Goal: Information Seeking & Learning: Learn about a topic

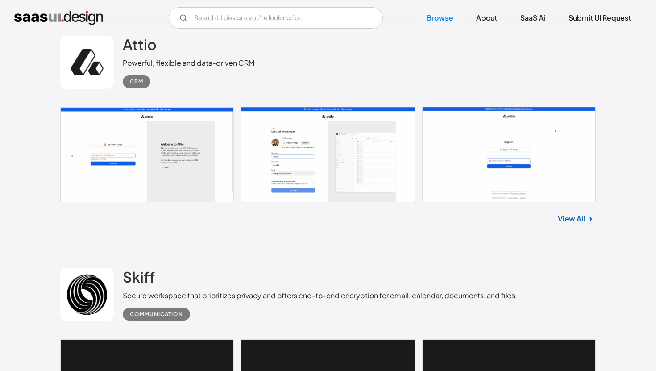
scroll to position [465, 0]
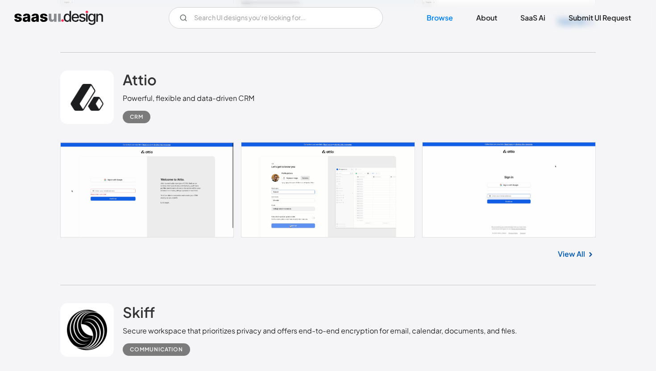
click at [572, 258] on link "View All" at bounding box center [570, 253] width 27 height 11
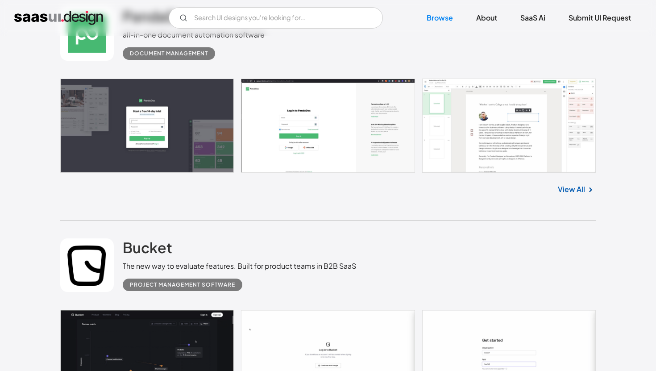
scroll to position [1238, 0]
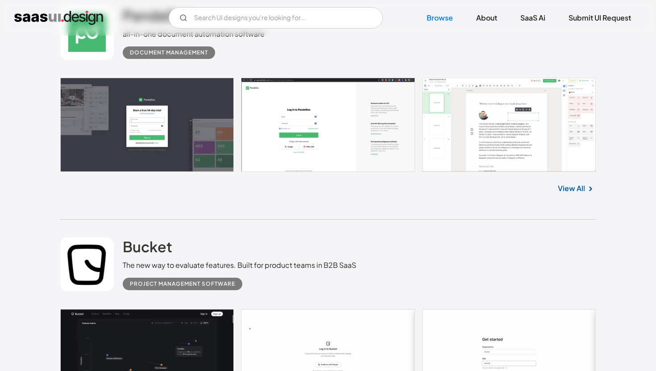
click at [573, 186] on link "View All" at bounding box center [570, 188] width 27 height 11
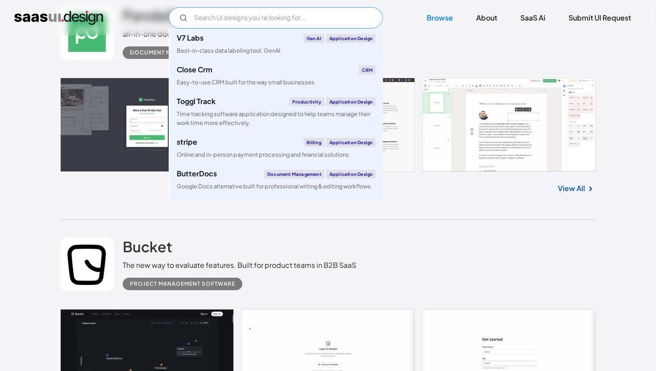
click at [239, 18] on input "Email Form" at bounding box center [276, 17] width 214 height 21
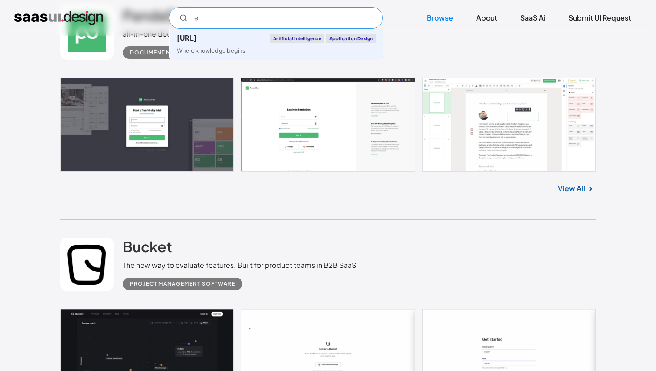
type input "e"
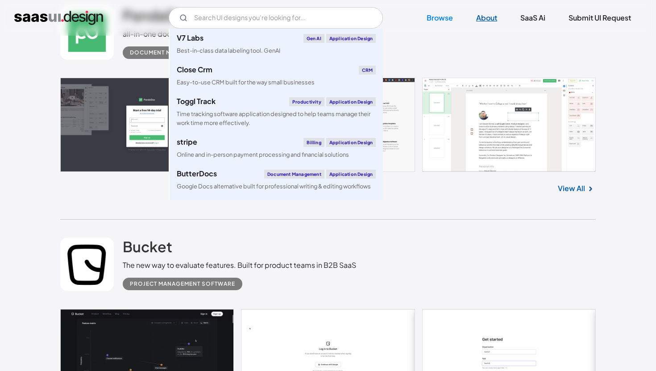
click at [494, 23] on link "About" at bounding box center [486, 18] width 42 height 20
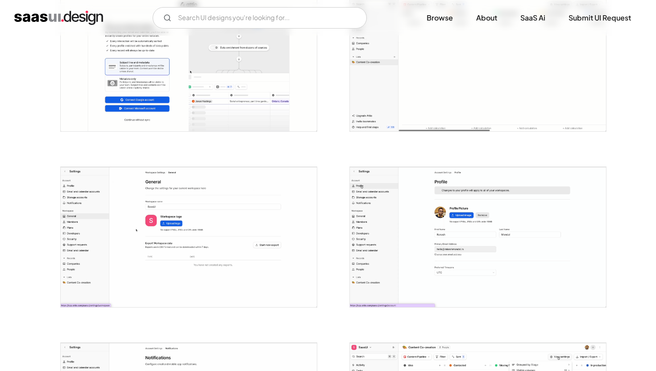
scroll to position [801, 0]
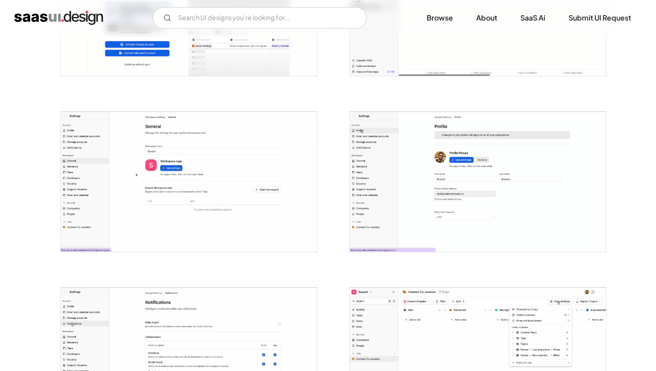
click at [234, 180] on img "open lightbox" at bounding box center [189, 181] width 256 height 140
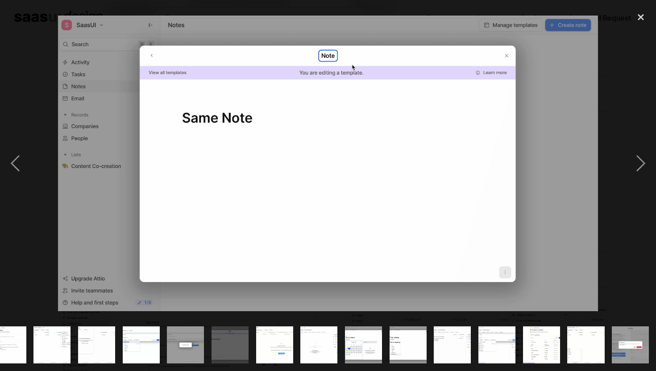
scroll to position [0, 463]
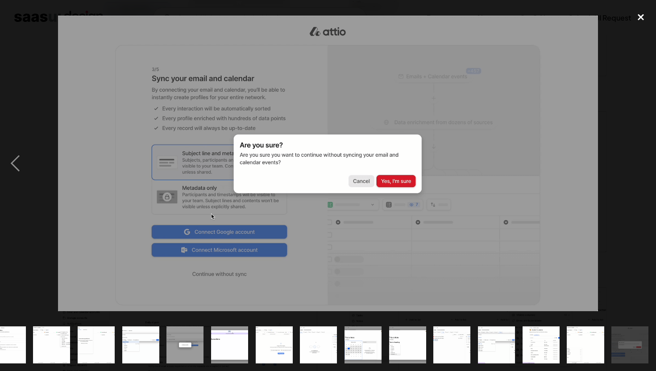
click at [637, 10] on div "close lightbox" at bounding box center [640, 18] width 30 height 20
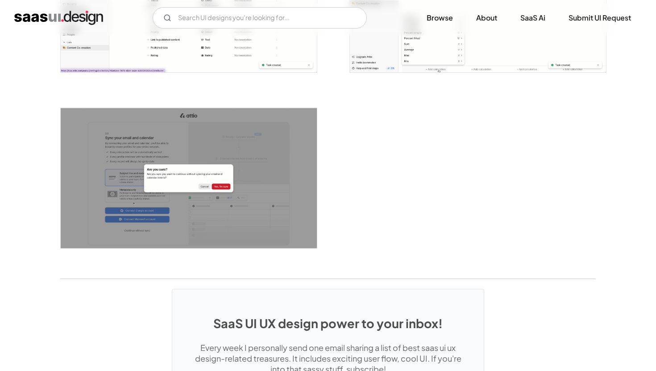
scroll to position [2207, 0]
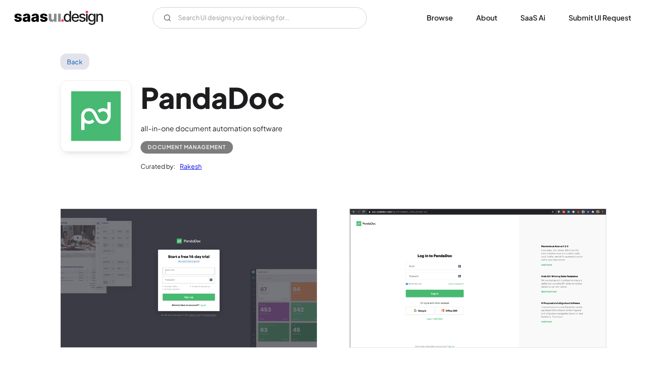
click at [245, 224] on img "open lightbox" at bounding box center [189, 278] width 256 height 138
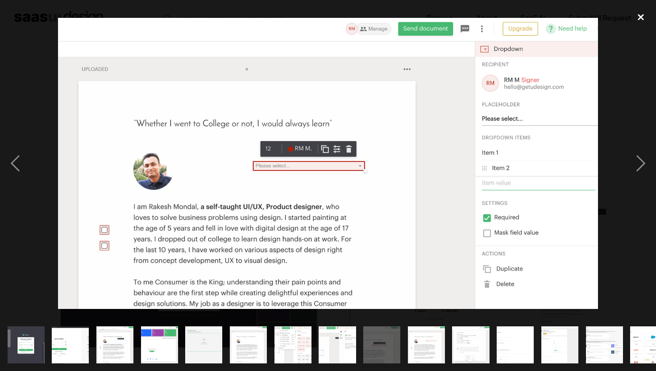
click at [636, 15] on div "close lightbox" at bounding box center [640, 18] width 30 height 20
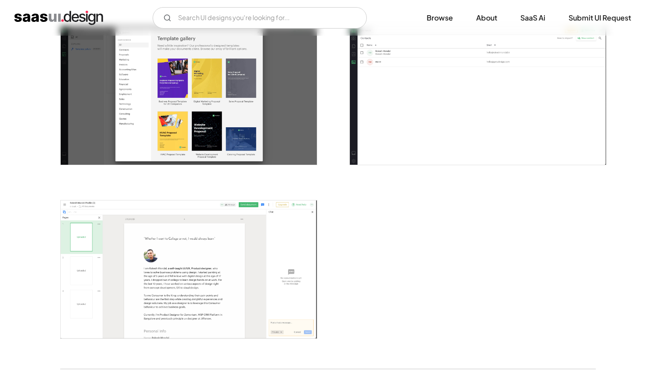
scroll to position [2034, 0]
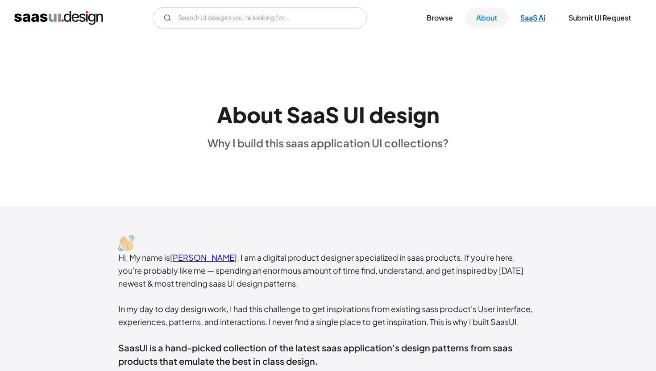
click at [533, 16] on link "SaaS Ai" at bounding box center [532, 18] width 46 height 20
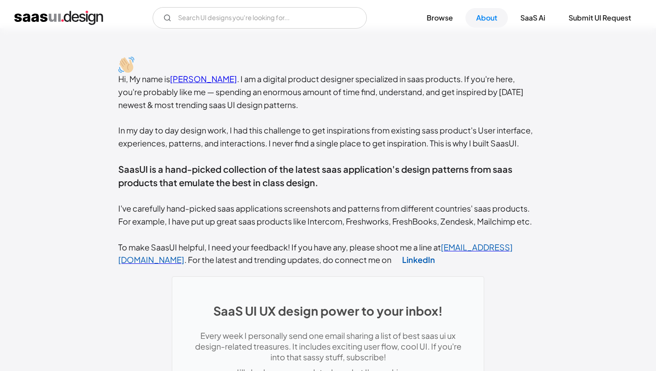
scroll to position [421, 0]
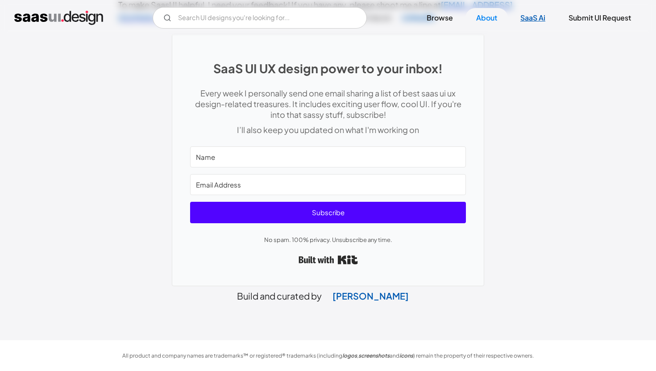
click at [521, 24] on link "SaaS Ai" at bounding box center [532, 18] width 46 height 20
click at [437, 23] on link "Browse" at bounding box center [440, 18] width 48 height 20
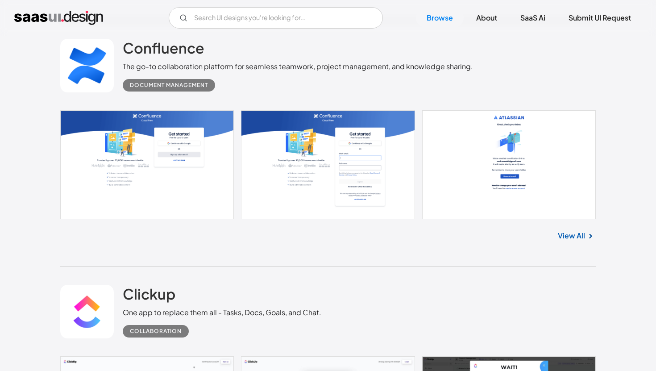
scroll to position [1917, 0]
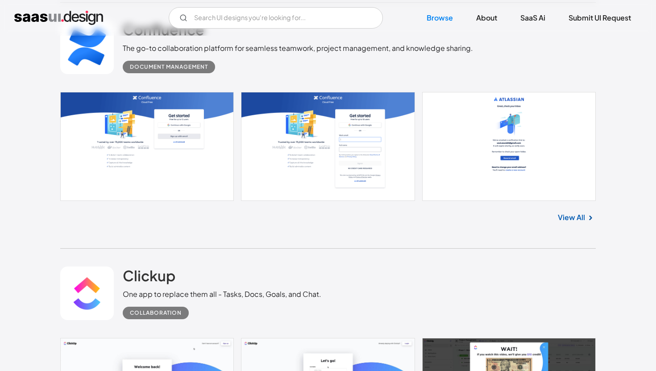
click at [577, 220] on link "View All" at bounding box center [570, 217] width 27 height 11
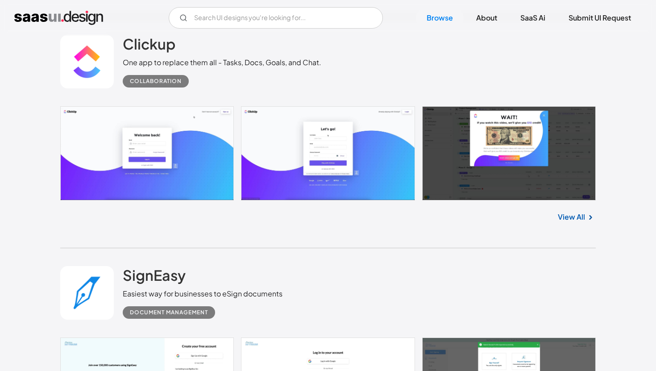
scroll to position [2122, 0]
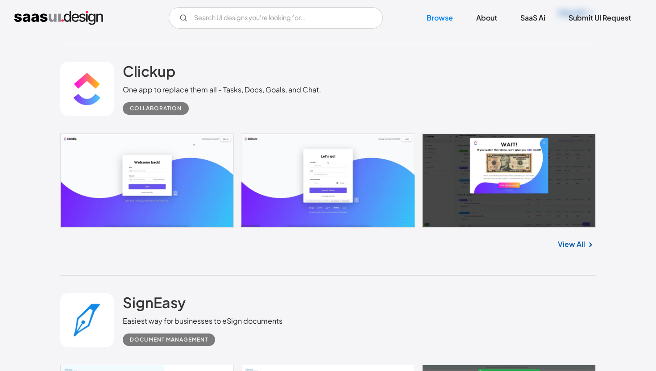
click at [578, 249] on link "View All" at bounding box center [570, 244] width 27 height 11
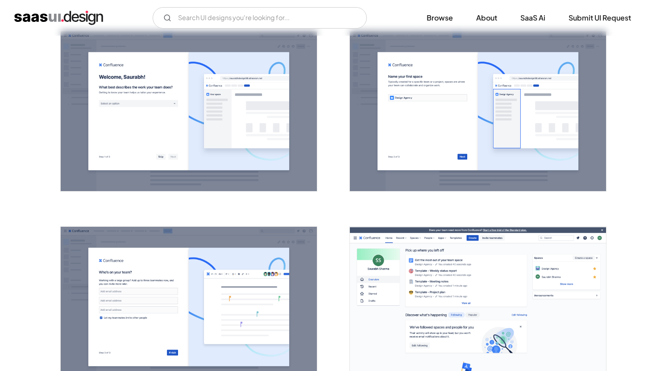
scroll to position [760, 0]
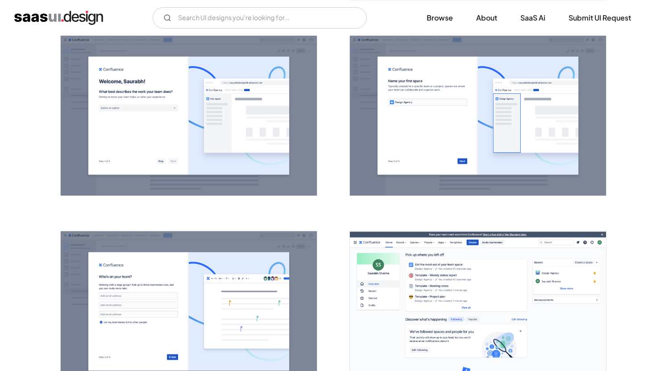
click at [259, 152] on img "open lightbox" at bounding box center [189, 116] width 256 height 160
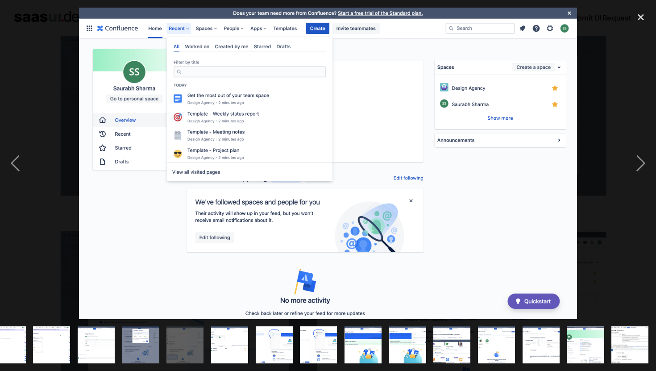
scroll to position [0, 463]
click at [639, 165] on div "next image" at bounding box center [640, 163] width 30 height 311
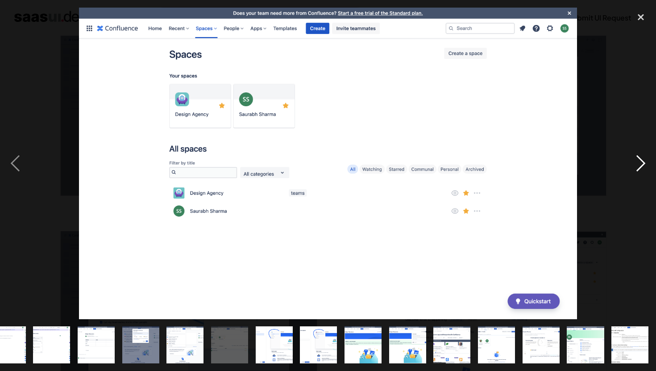
click at [639, 165] on div "next image" at bounding box center [640, 163] width 30 height 311
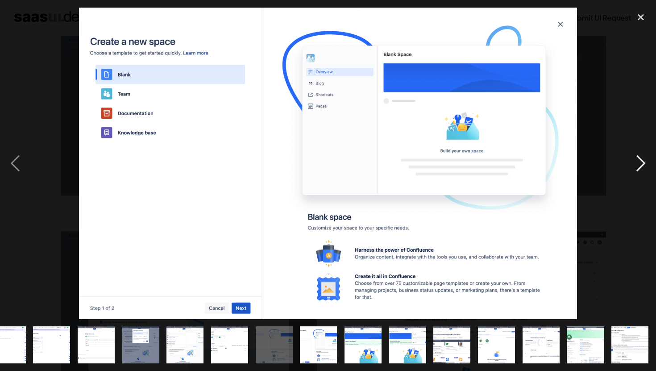
click at [639, 165] on div "next image" at bounding box center [640, 163] width 30 height 311
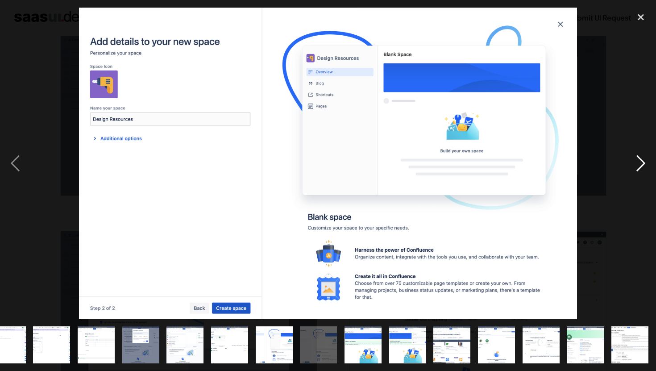
click at [639, 165] on div "next image" at bounding box center [640, 163] width 30 height 311
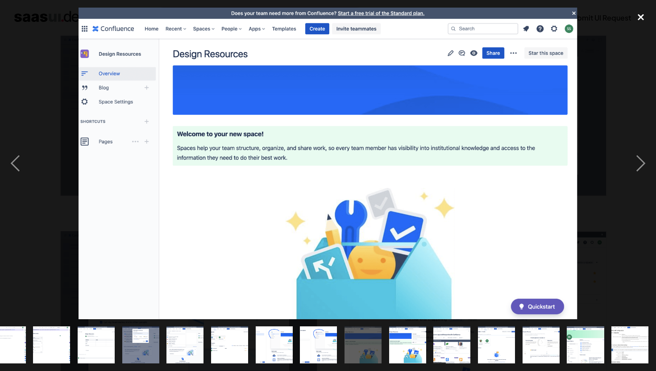
click at [641, 17] on div "close lightbox" at bounding box center [640, 18] width 30 height 20
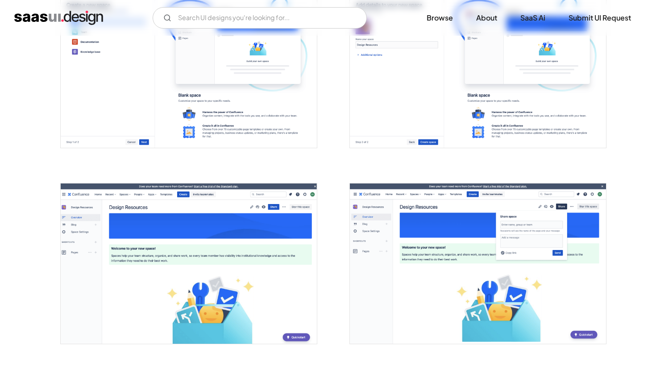
scroll to position [1971, 0]
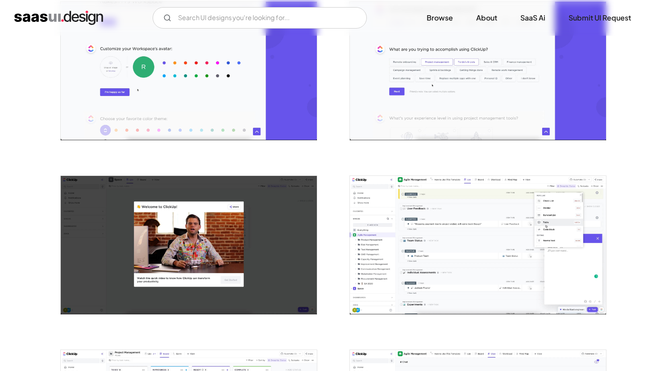
scroll to position [611, 0]
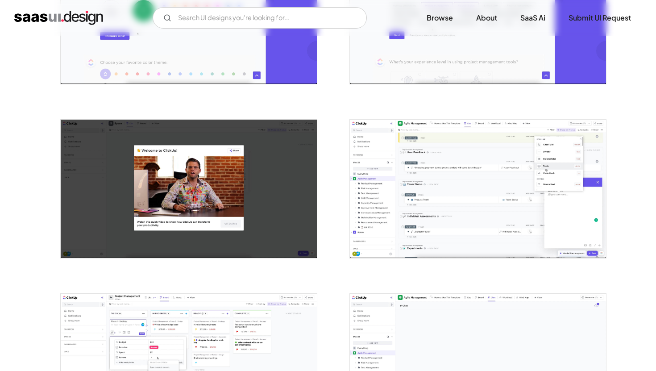
click at [425, 184] on img "open lightbox" at bounding box center [478, 189] width 256 height 138
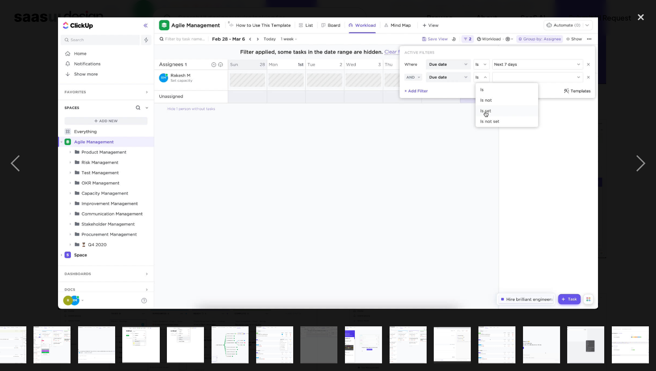
scroll to position [0, 330]
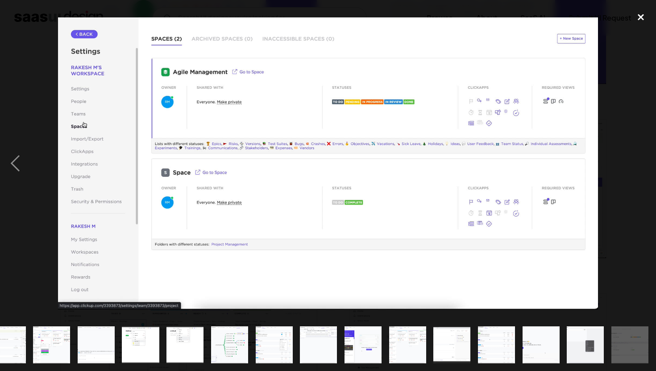
click at [646, 17] on div "close lightbox" at bounding box center [640, 18] width 30 height 20
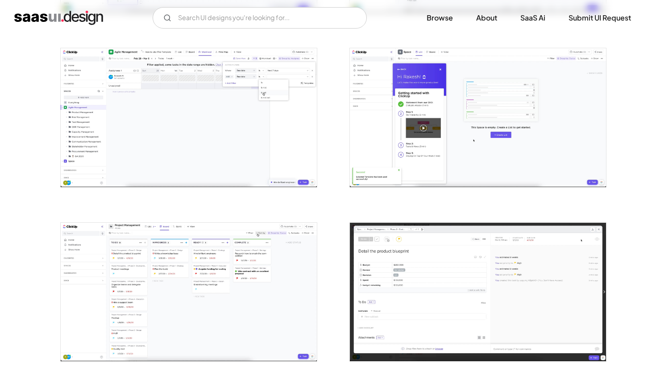
scroll to position [1416, 0]
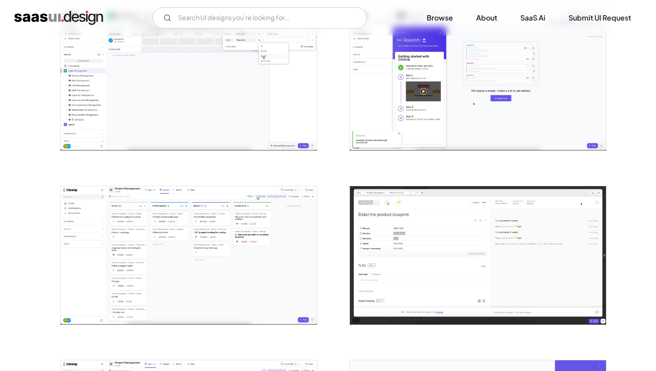
click at [88, 18] on img "home" at bounding box center [58, 18] width 89 height 14
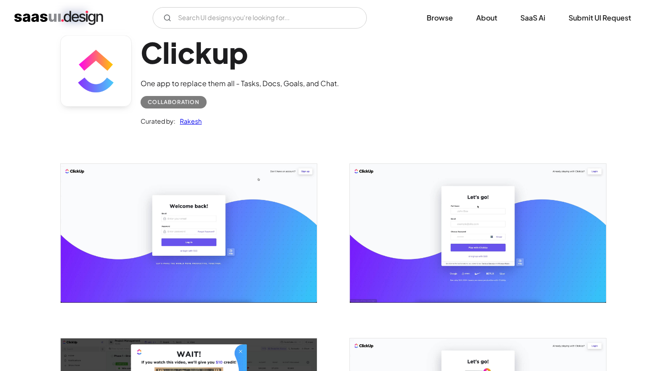
scroll to position [0, 0]
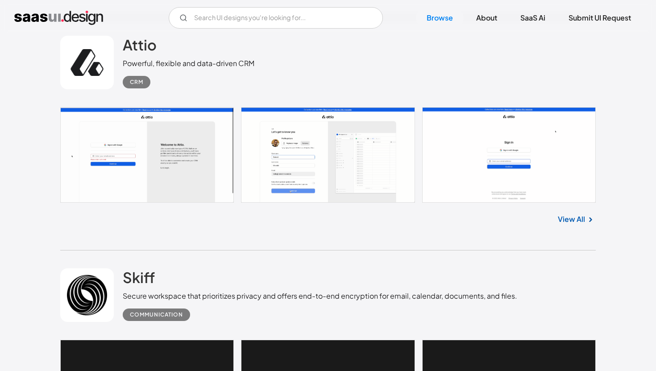
scroll to position [726, 0]
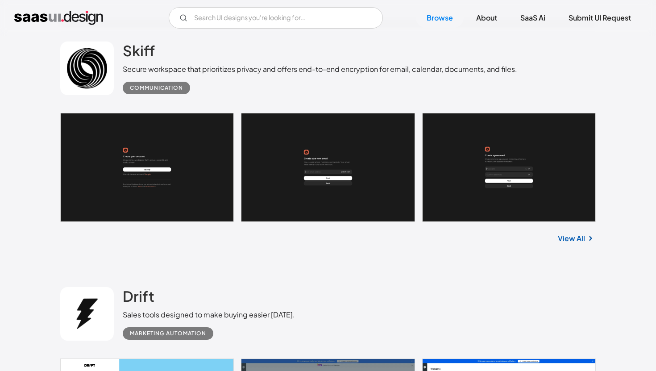
click at [189, 172] on link at bounding box center [327, 167] width 535 height 109
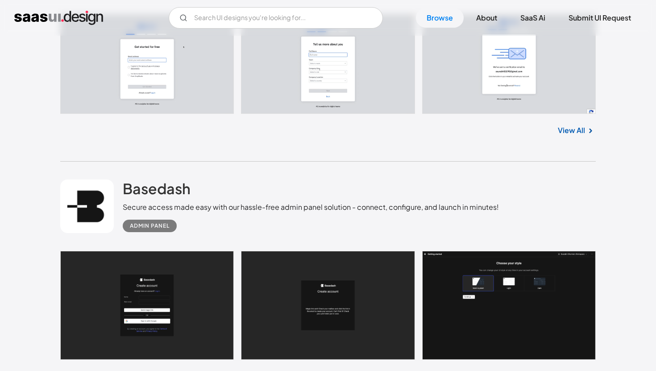
scroll to position [4443, 0]
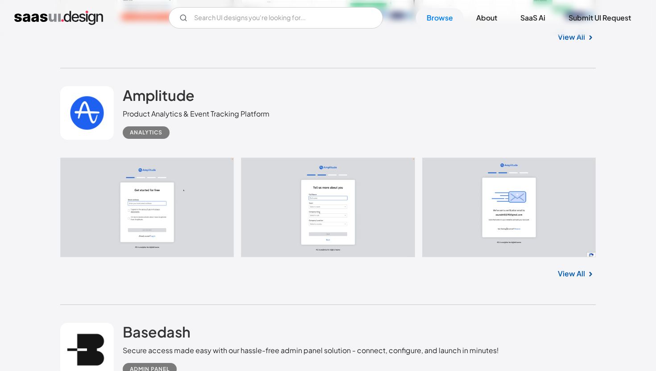
click at [578, 274] on link "View All" at bounding box center [570, 273] width 27 height 11
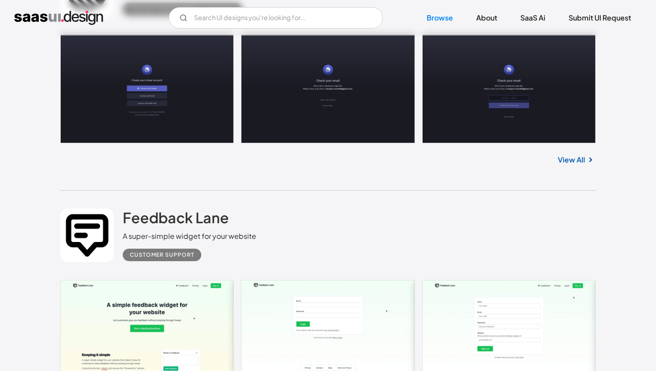
scroll to position [5116, 0]
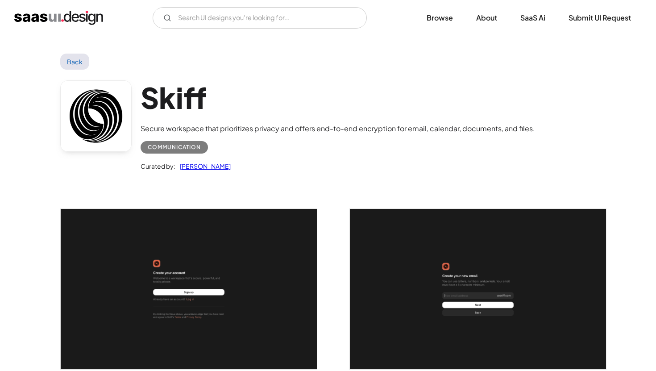
click at [78, 59] on link "Back" at bounding box center [74, 62] width 29 height 16
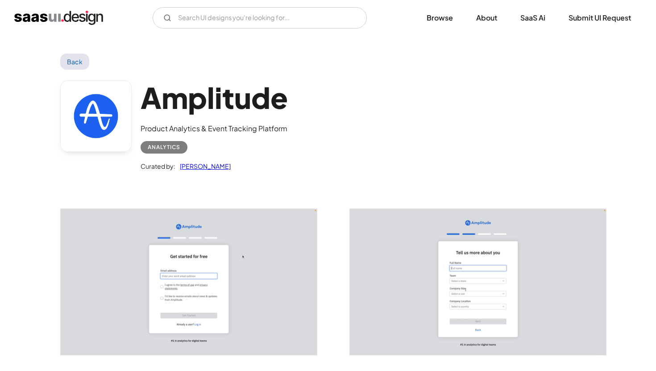
click at [84, 59] on link "Back" at bounding box center [74, 62] width 29 height 16
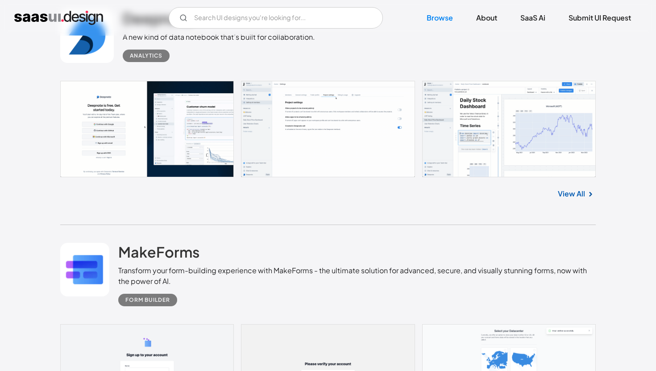
scroll to position [5733, 0]
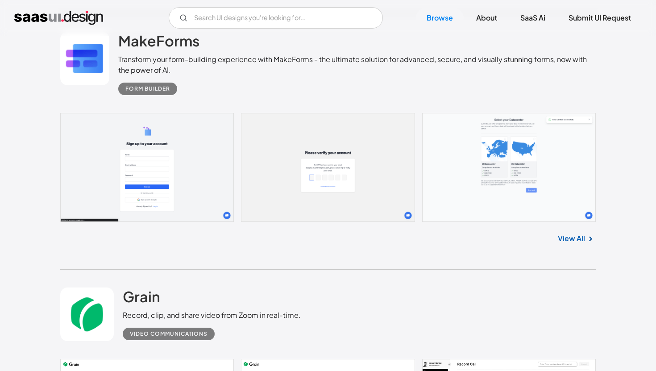
scroll to position [5920, 0]
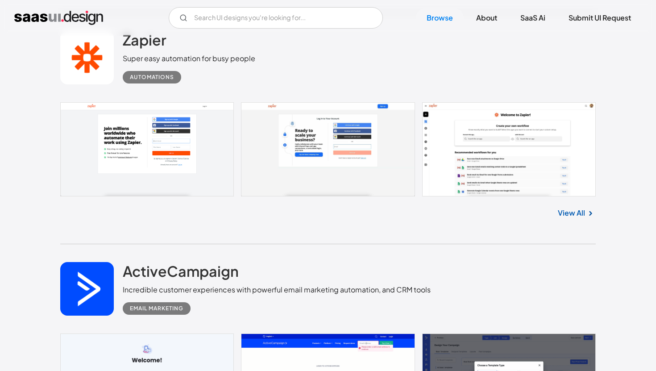
scroll to position [6412, 0]
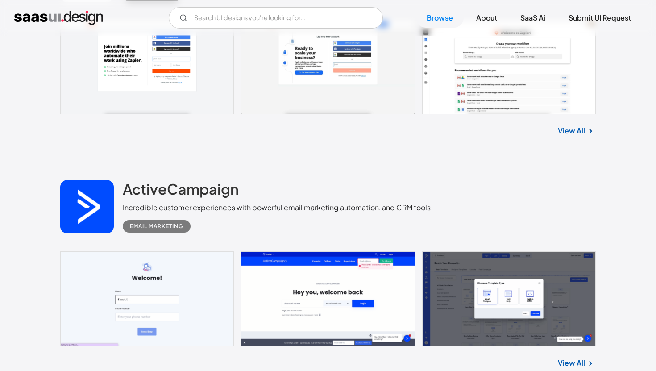
scroll to position [6641, 0]
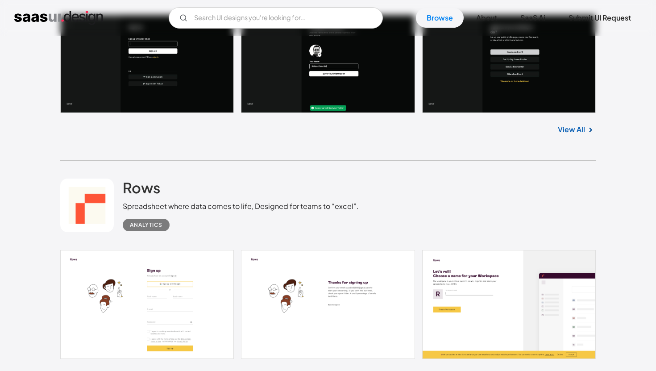
scroll to position [8599, 0]
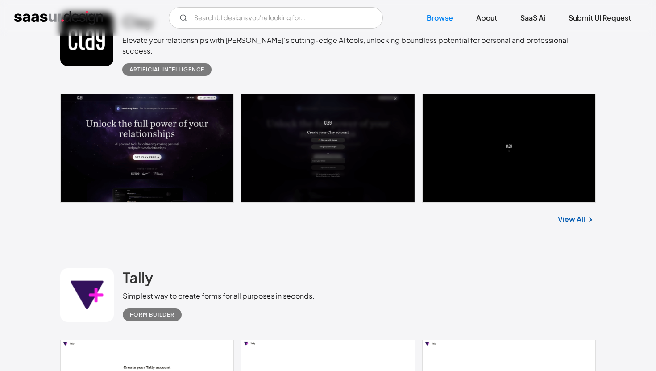
scroll to position [9041, 0]
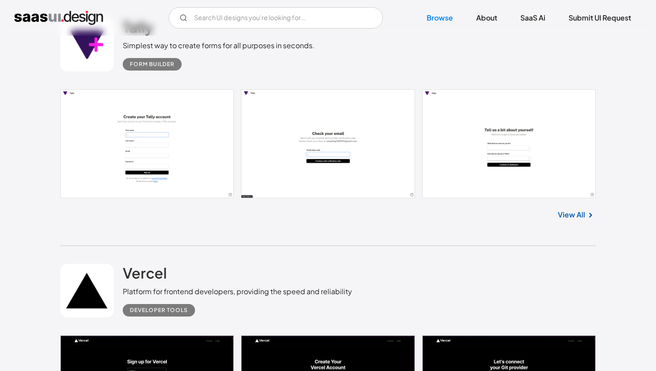
scroll to position [9204, 0]
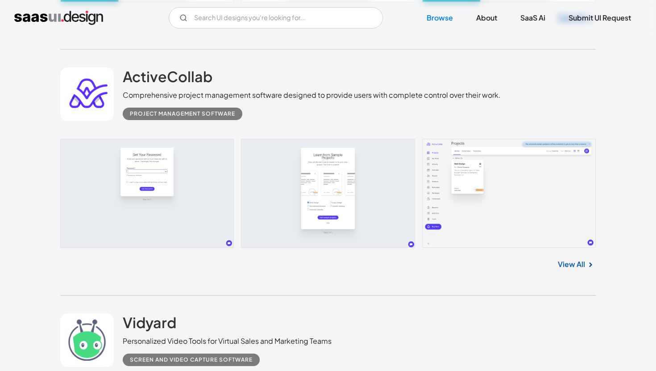
scroll to position [9959, 0]
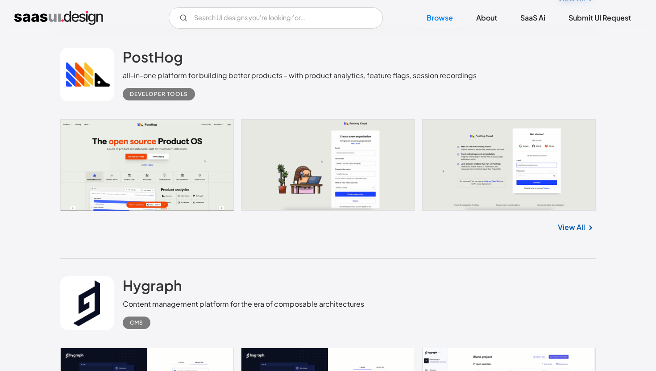
scroll to position [11630, 0]
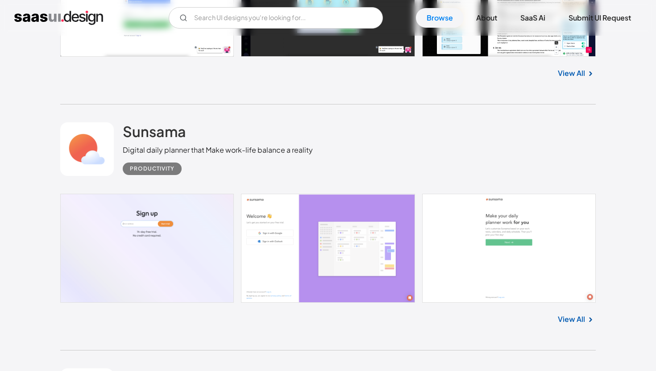
scroll to position [12281, 0]
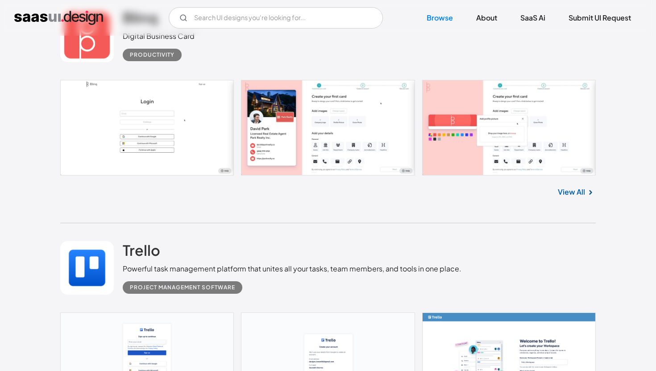
scroll to position [12880, 0]
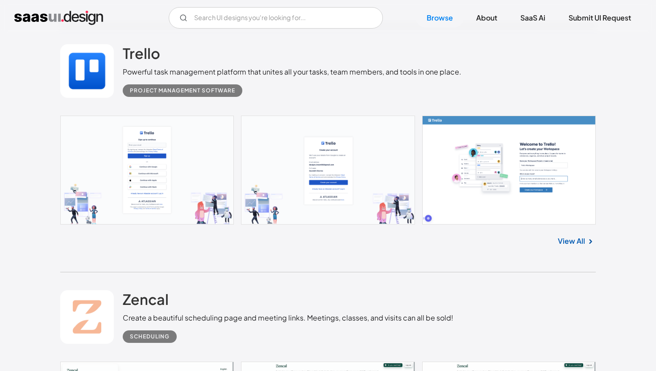
scroll to position [13006, 0]
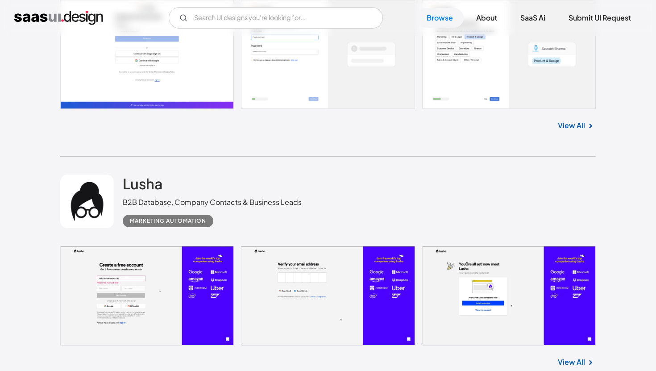
scroll to position [14231, 0]
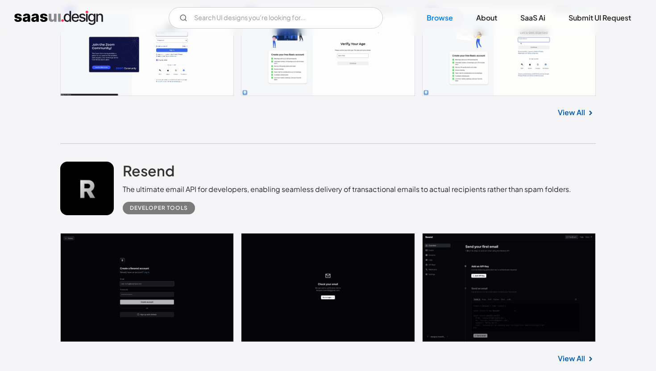
scroll to position [14522, 0]
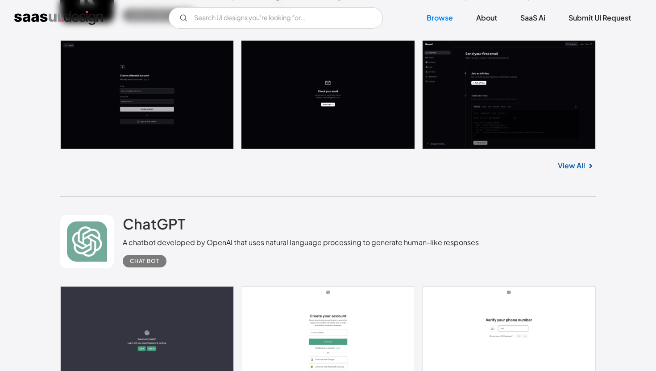
scroll to position [14710, 0]
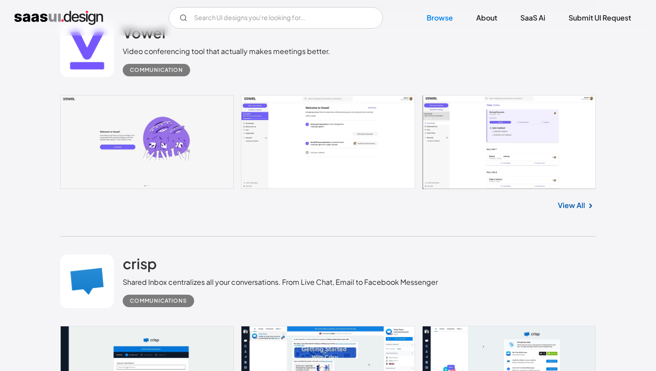
scroll to position [15172, 0]
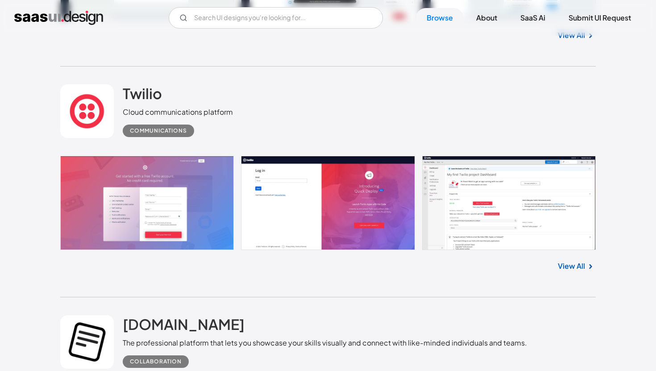
scroll to position [15675, 0]
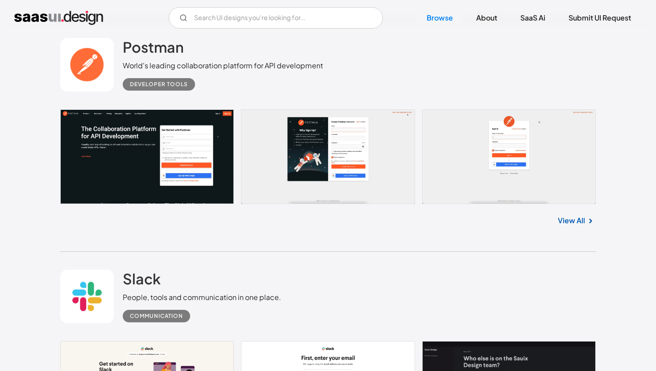
scroll to position [16148, 0]
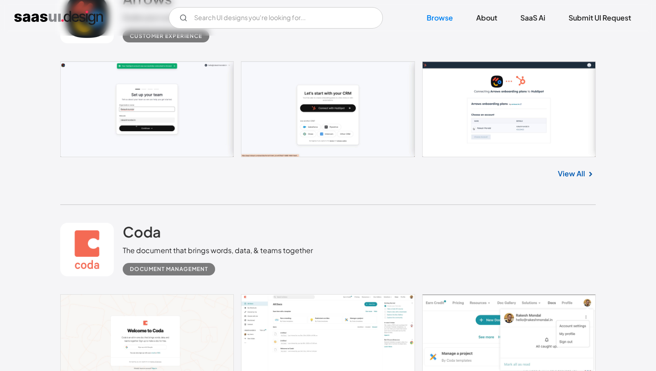
scroll to position [17421, 0]
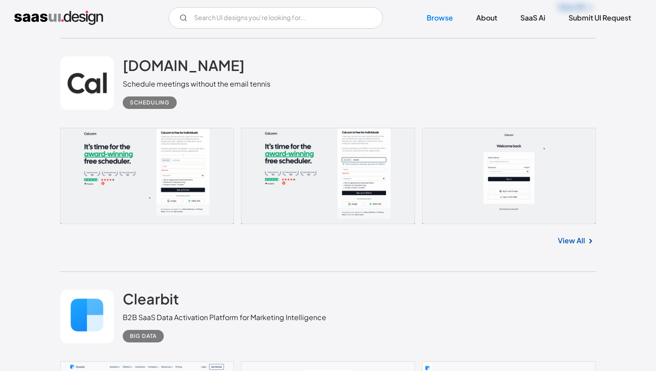
scroll to position [18505, 0]
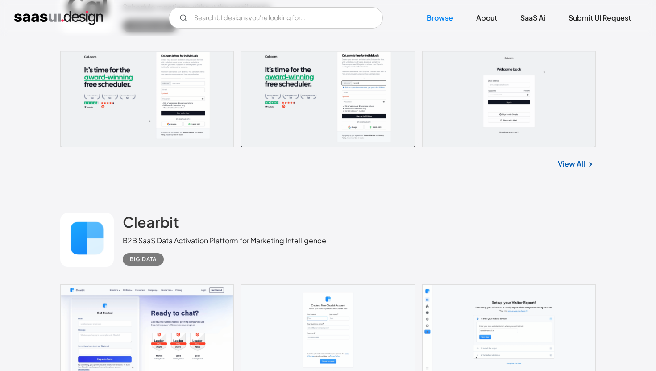
scroll to position [18638, 0]
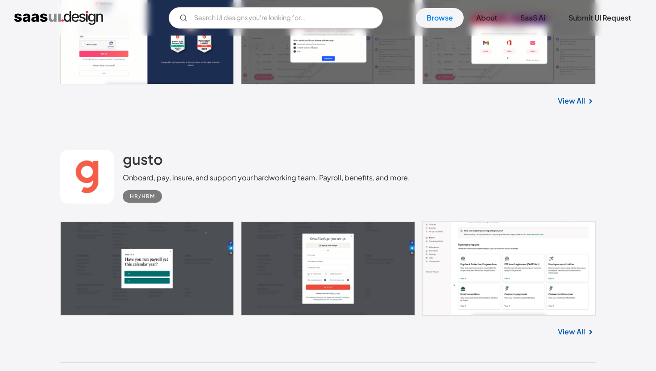
scroll to position [19660, 0]
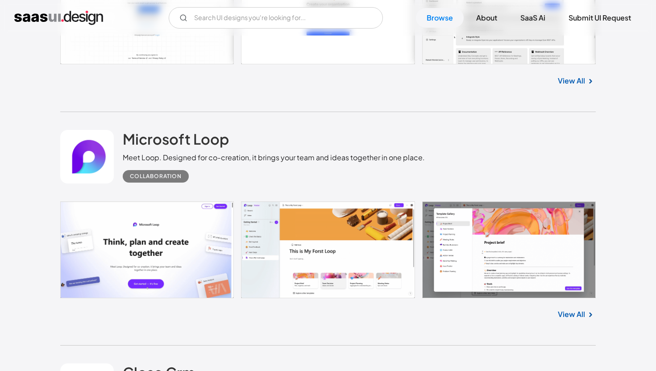
scroll to position [19873, 0]
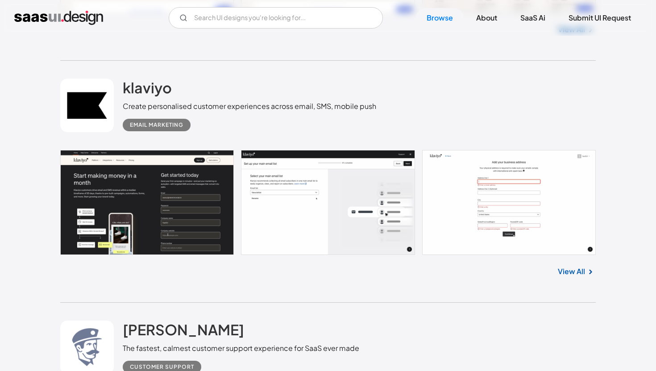
scroll to position [21029, 0]
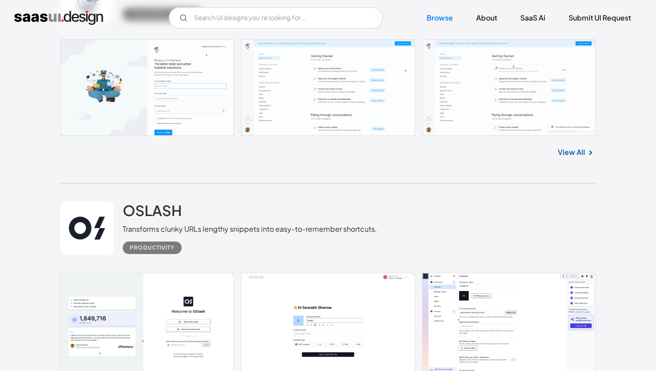
scroll to position [21315, 0]
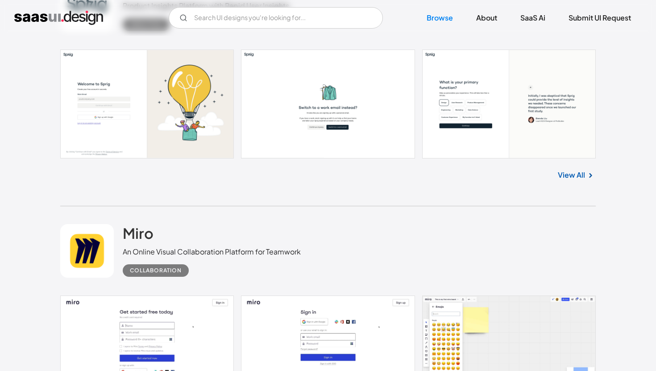
scroll to position [16849, 0]
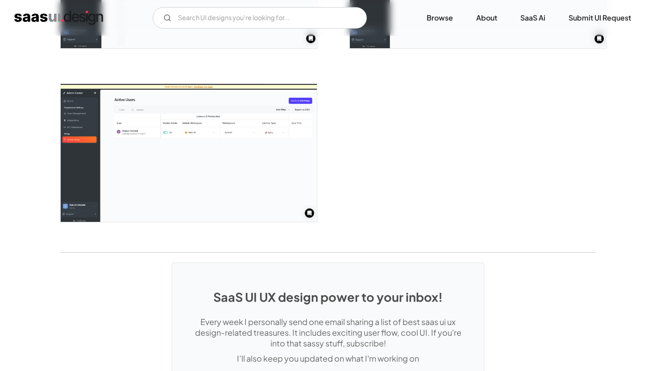
scroll to position [1954, 0]
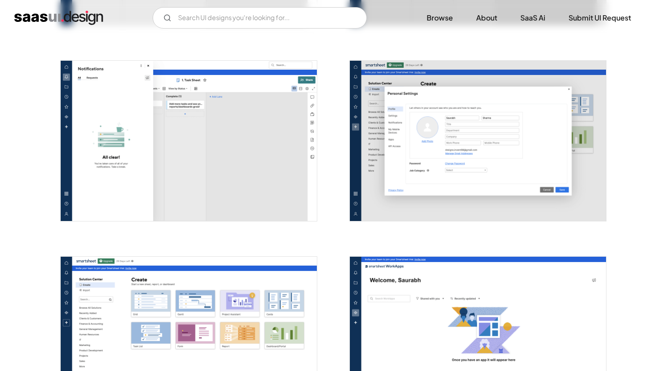
scroll to position [2472, 0]
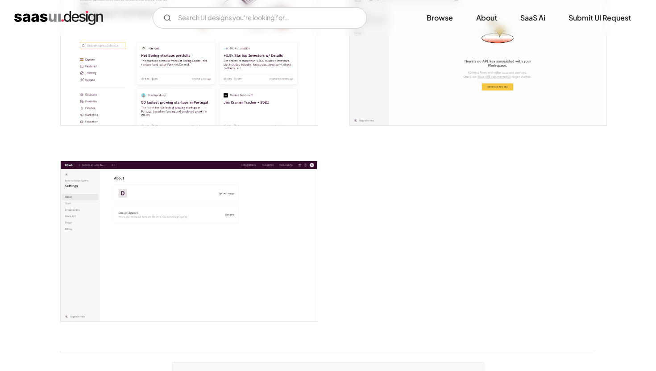
scroll to position [2473, 0]
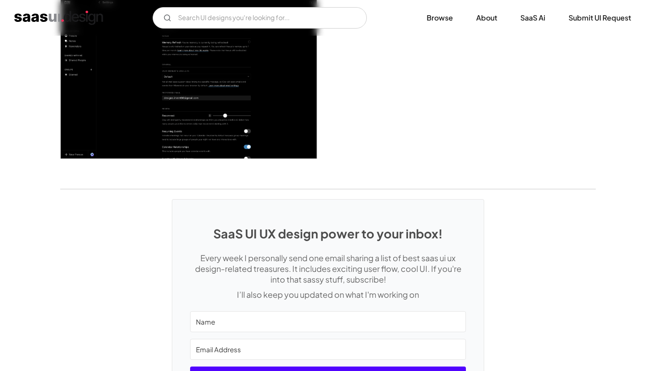
scroll to position [2471, 0]
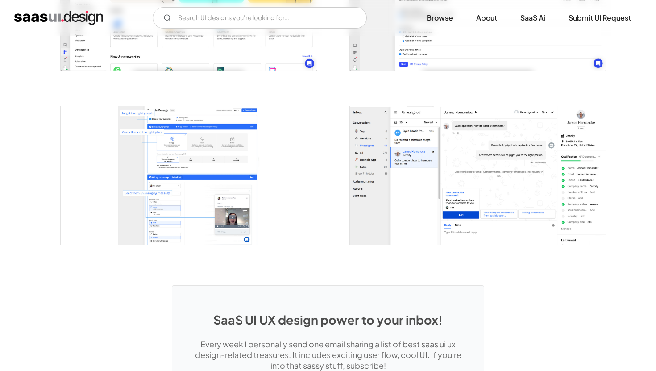
scroll to position [1576, 0]
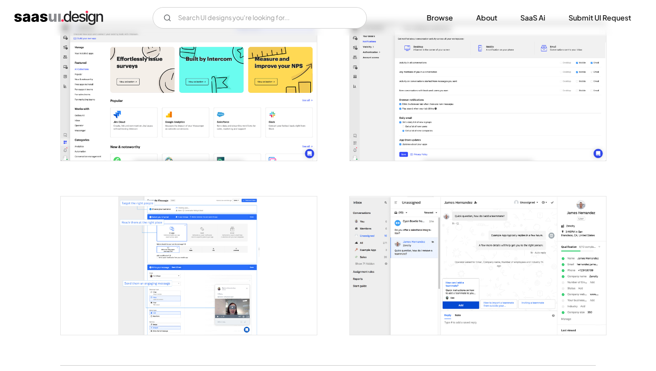
click at [420, 239] on img "open lightbox" at bounding box center [478, 265] width 256 height 138
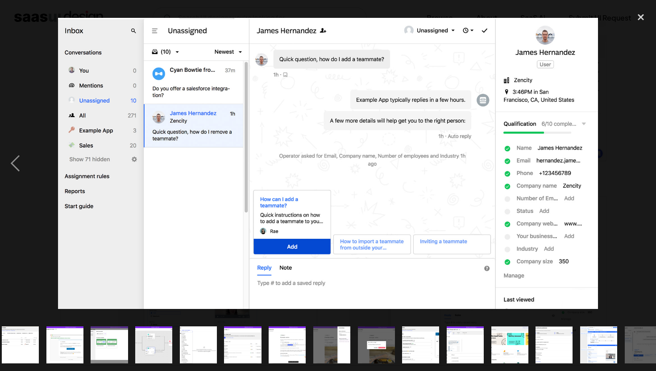
scroll to position [0, 241]
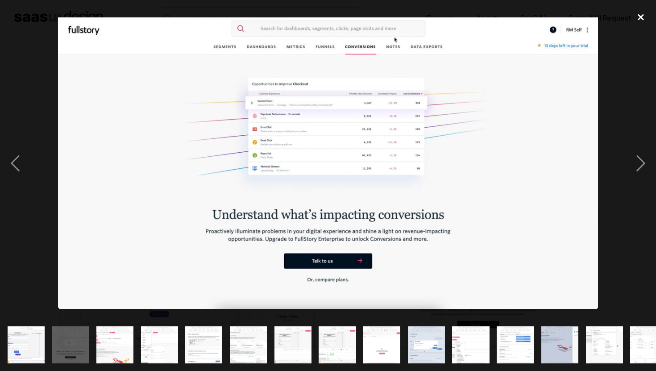
click at [638, 14] on div "close lightbox" at bounding box center [640, 18] width 30 height 20
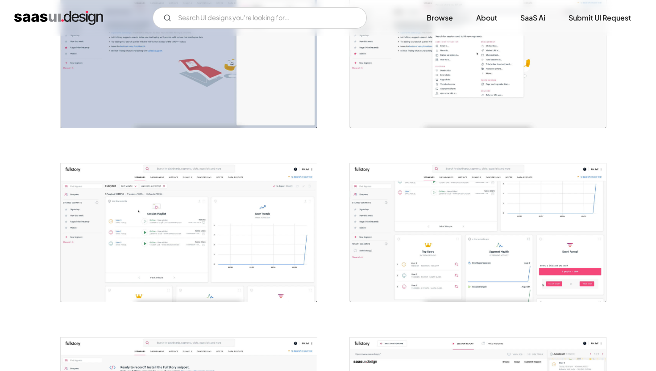
scroll to position [1219, 0]
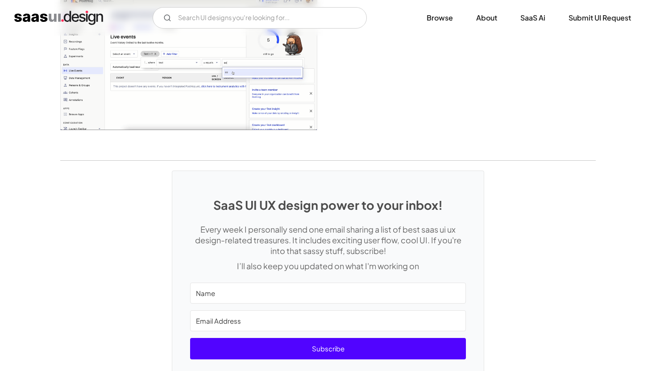
scroll to position [2335, 0]
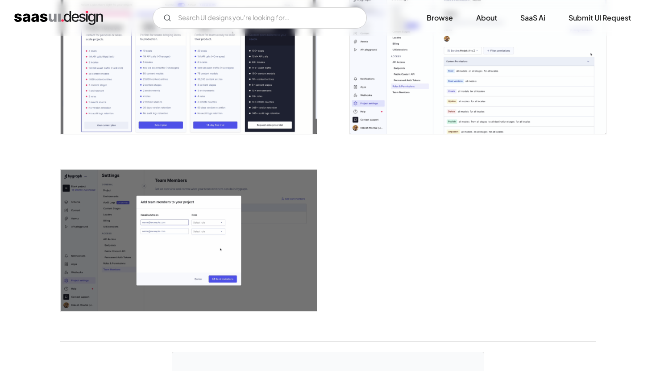
scroll to position [2097, 0]
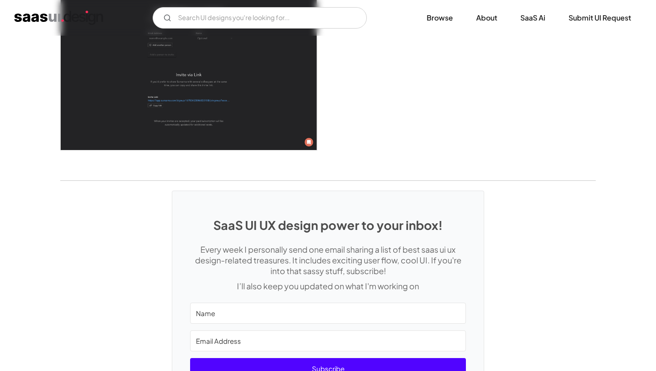
scroll to position [2667, 0]
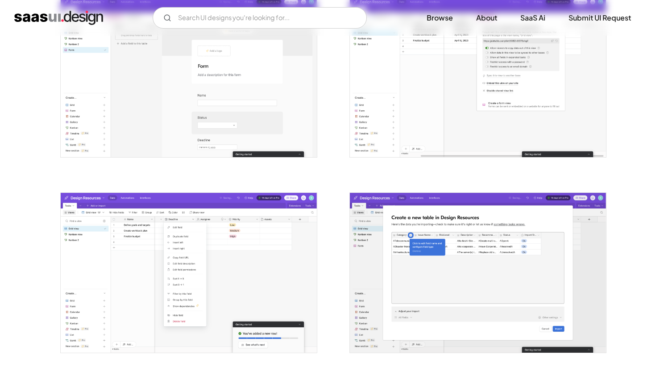
scroll to position [1578, 0]
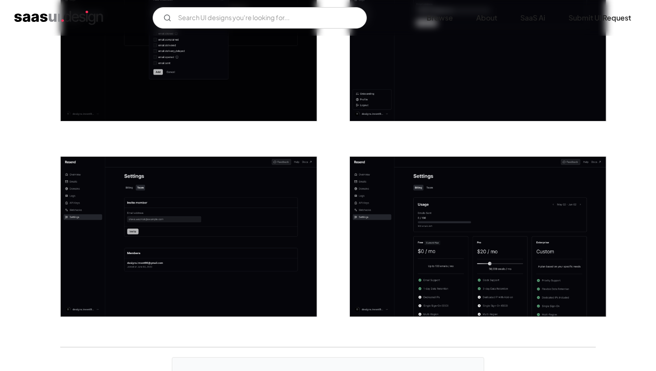
scroll to position [1494, 0]
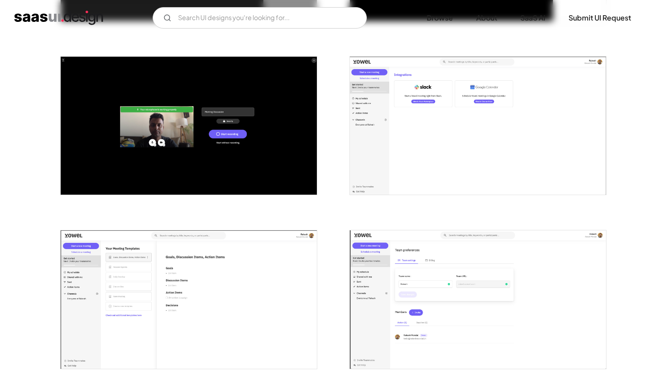
scroll to position [873, 0]
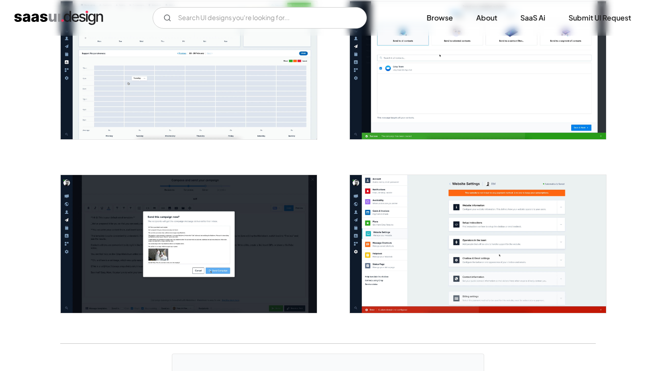
scroll to position [2127, 0]
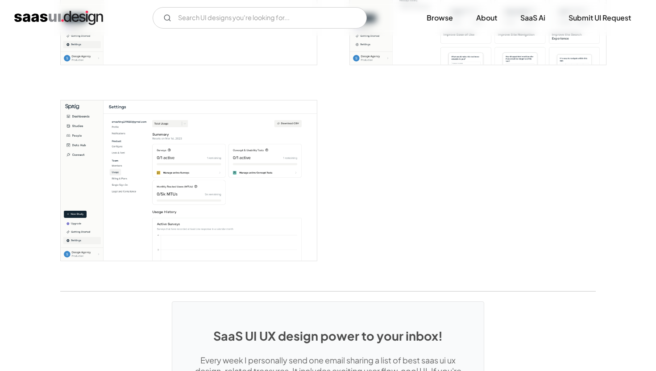
scroll to position [2278, 0]
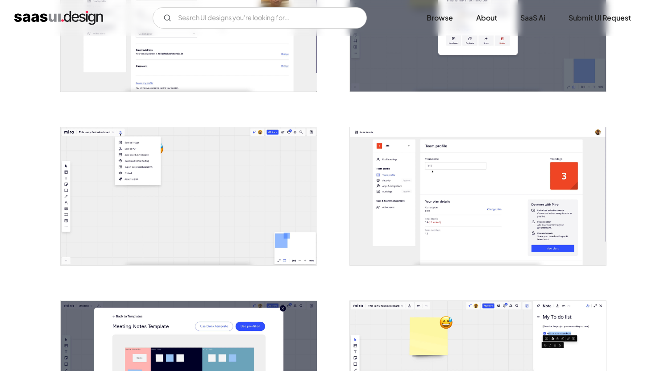
scroll to position [1418, 0]
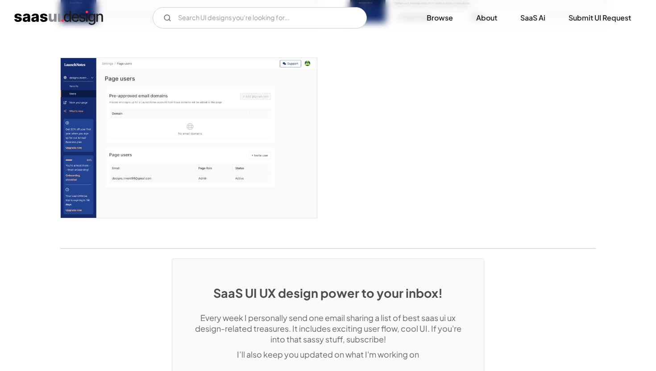
scroll to position [2663, 0]
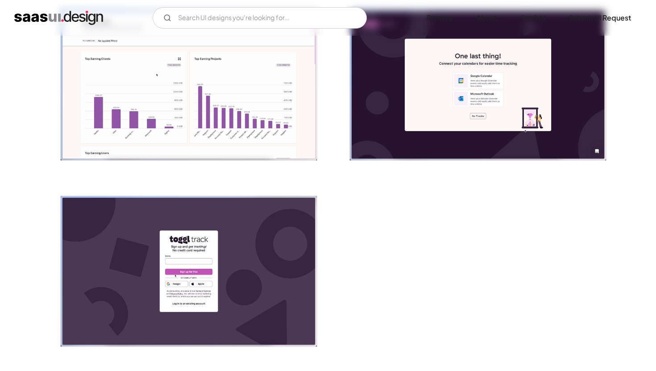
scroll to position [1994, 0]
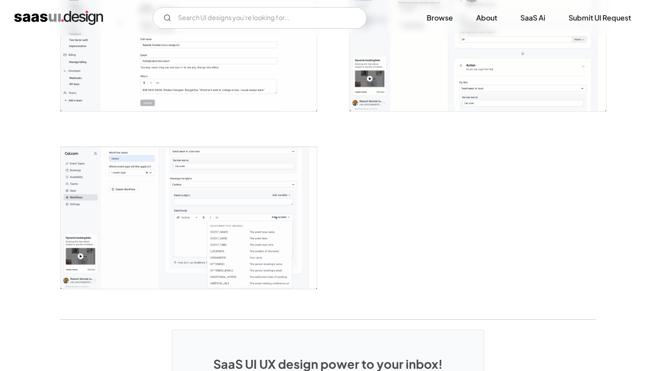
scroll to position [2190, 0]
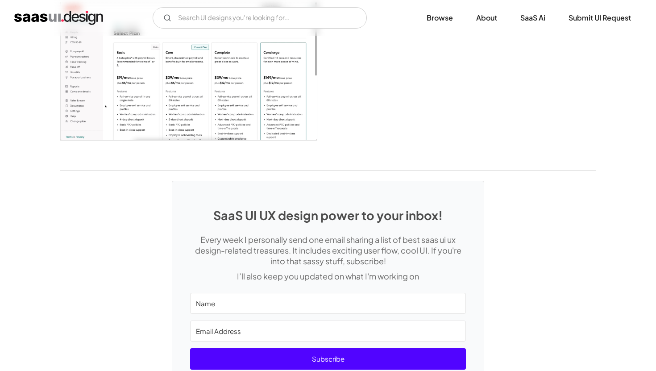
scroll to position [2377, 0]
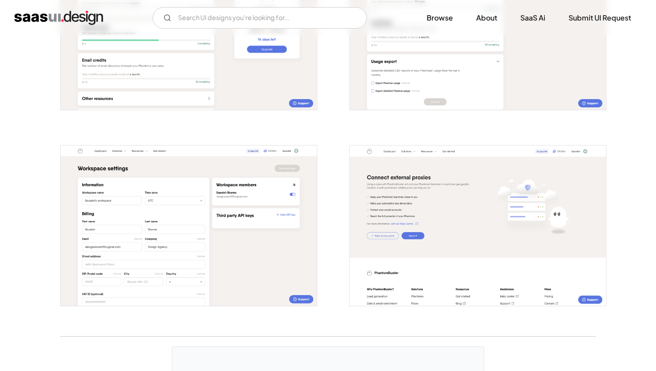
scroll to position [1886, 0]
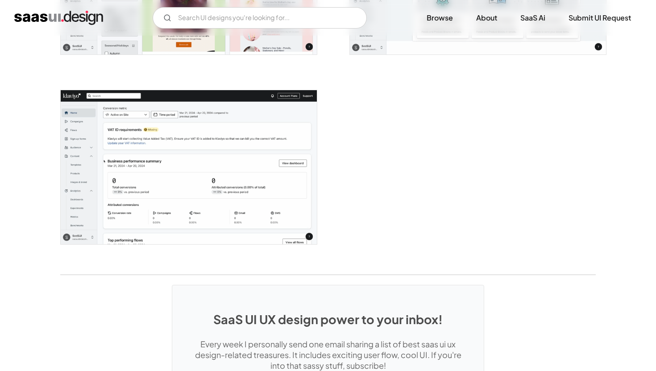
scroll to position [2394, 0]
click at [270, 124] on img "open lightbox" at bounding box center [189, 168] width 256 height 154
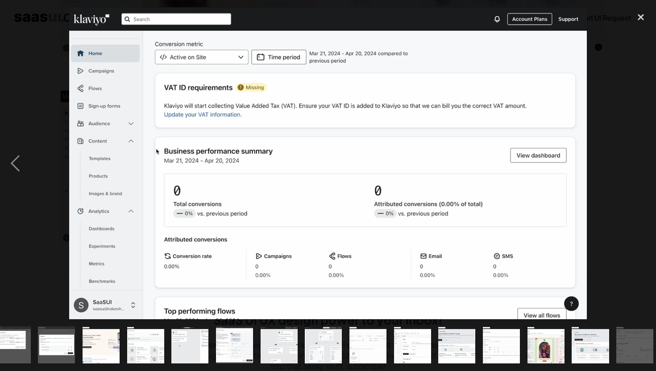
scroll to position [0, 463]
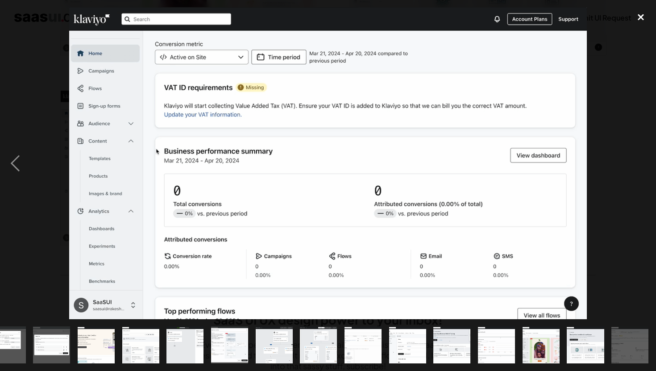
click at [635, 13] on div "close lightbox" at bounding box center [640, 18] width 30 height 20
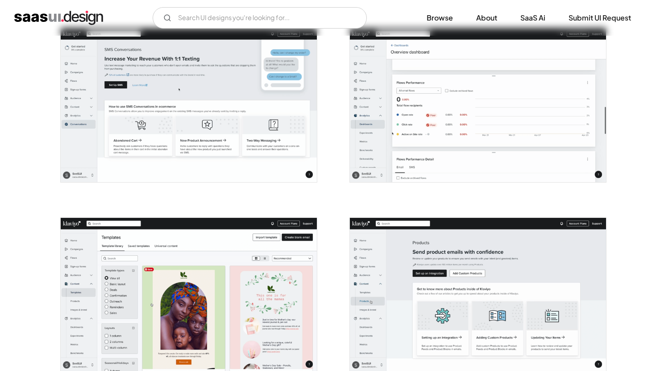
scroll to position [1946, 0]
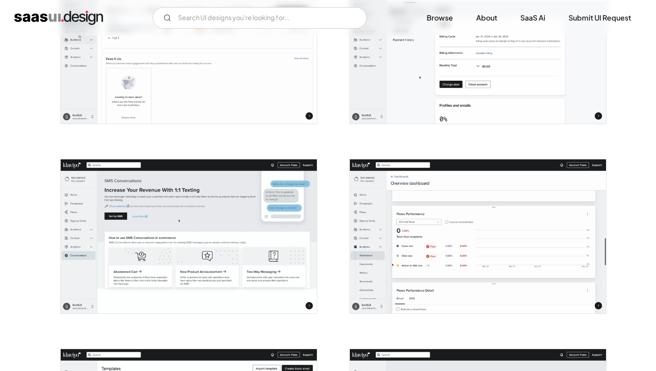
click at [441, 234] on img "open lightbox" at bounding box center [478, 236] width 256 height 154
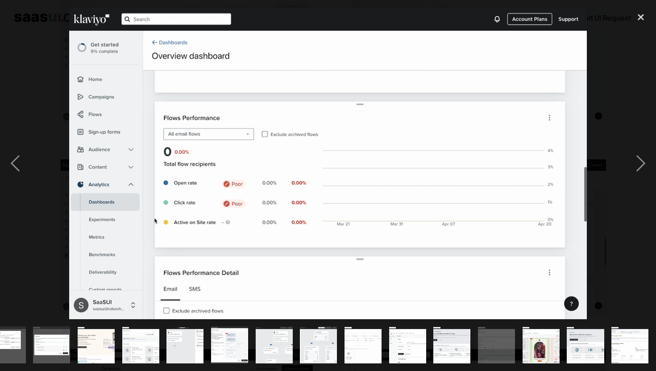
scroll to position [0, 463]
click at [610, 60] on div at bounding box center [328, 163] width 656 height 311
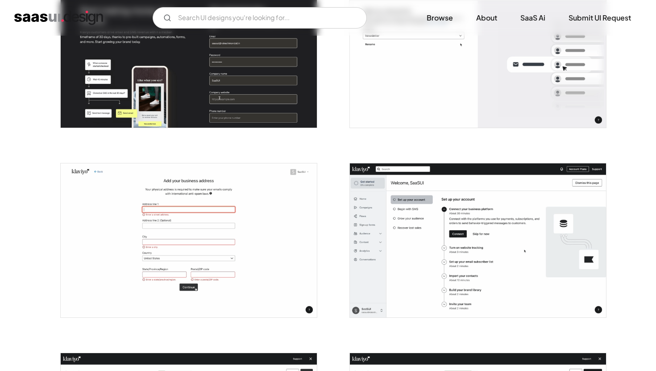
scroll to position [231, 0]
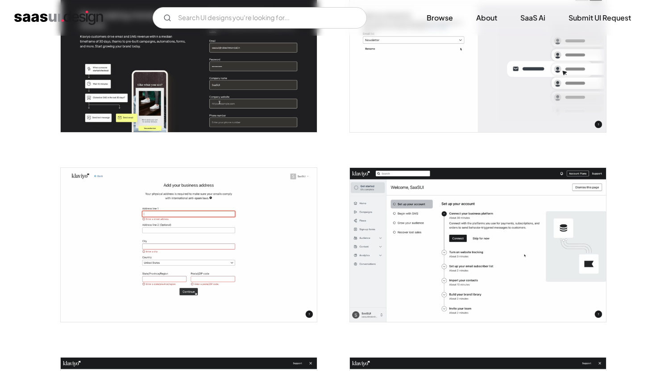
click at [511, 215] on img "open lightbox" at bounding box center [478, 245] width 256 height 154
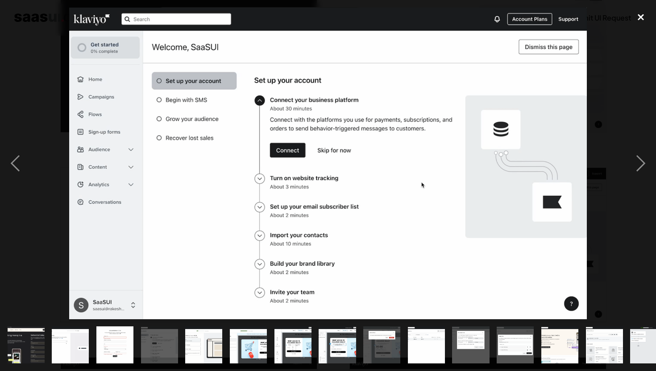
click at [637, 17] on div "close lightbox" at bounding box center [640, 18] width 30 height 20
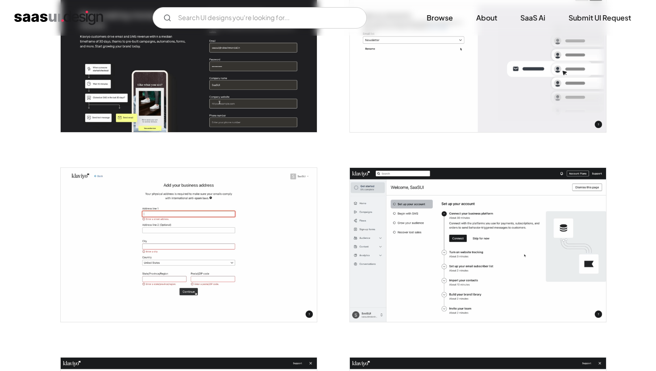
click at [421, 231] on img "open lightbox" at bounding box center [478, 245] width 256 height 154
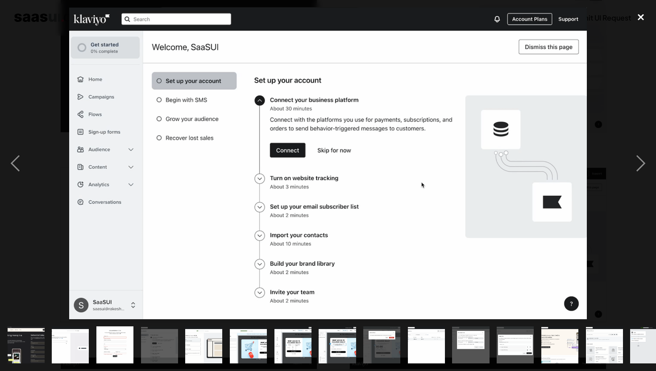
click at [634, 13] on div "close lightbox" at bounding box center [640, 18] width 30 height 20
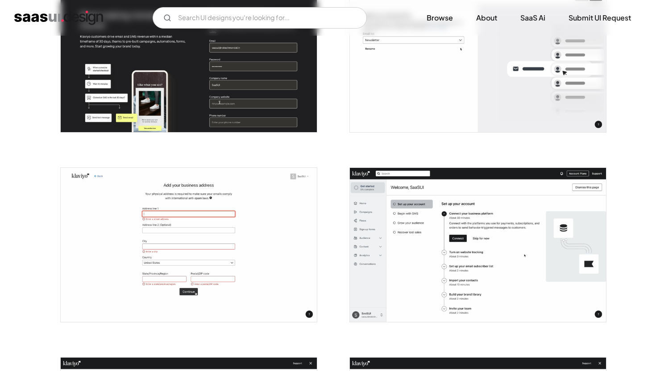
scroll to position [0, 0]
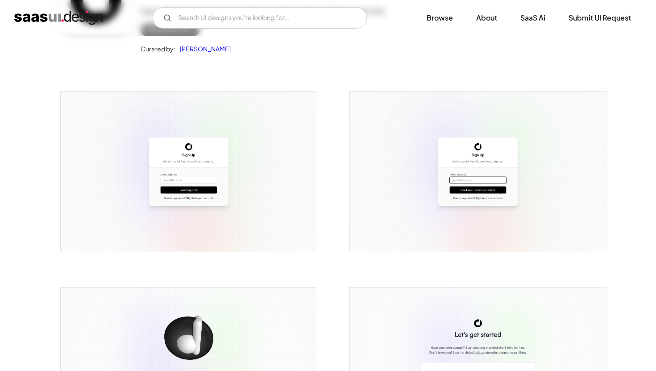
scroll to position [81, 0]
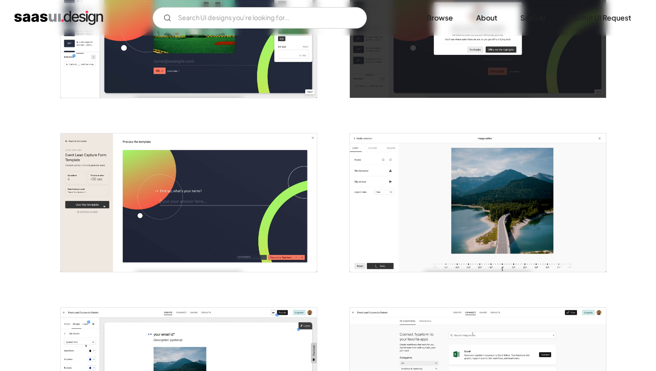
scroll to position [2002, 0]
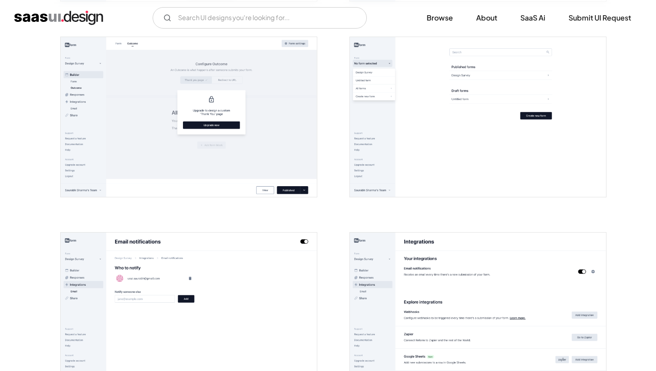
scroll to position [1318, 0]
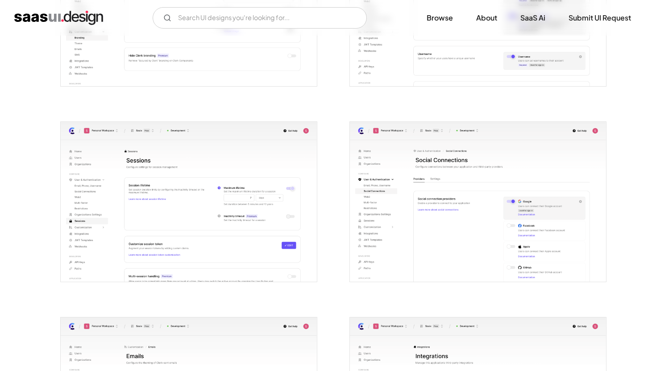
scroll to position [1193, 0]
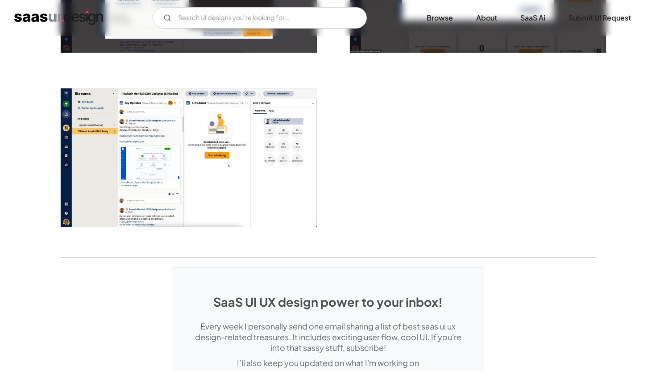
scroll to position [1738, 0]
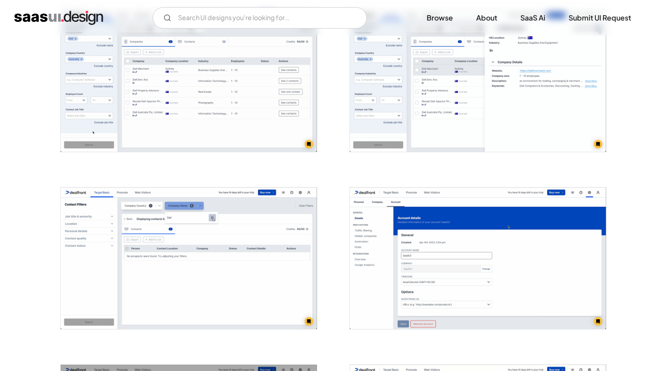
scroll to position [599, 0]
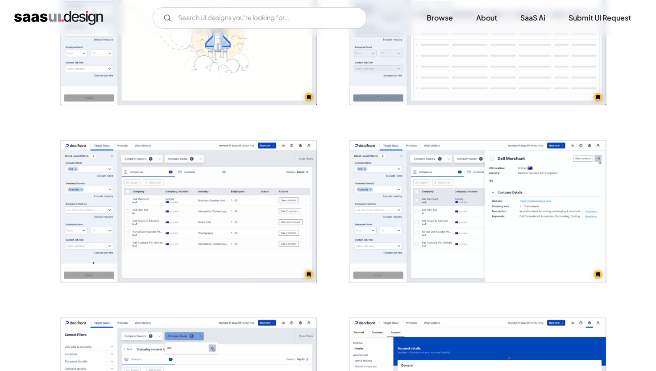
click at [260, 229] on img "open lightbox" at bounding box center [189, 210] width 256 height 141
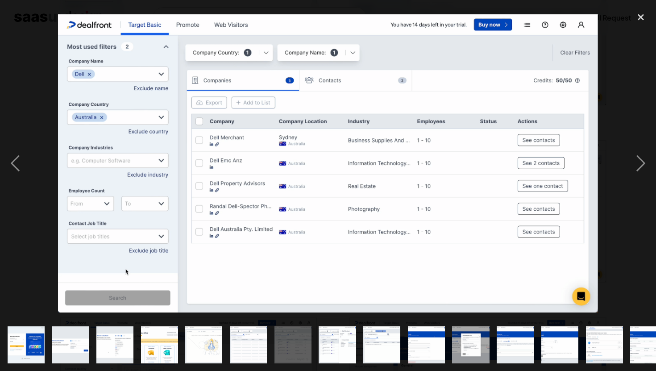
click at [306, 187] on img at bounding box center [328, 163] width 540 height 298
